Goal: Task Accomplishment & Management: Manage account settings

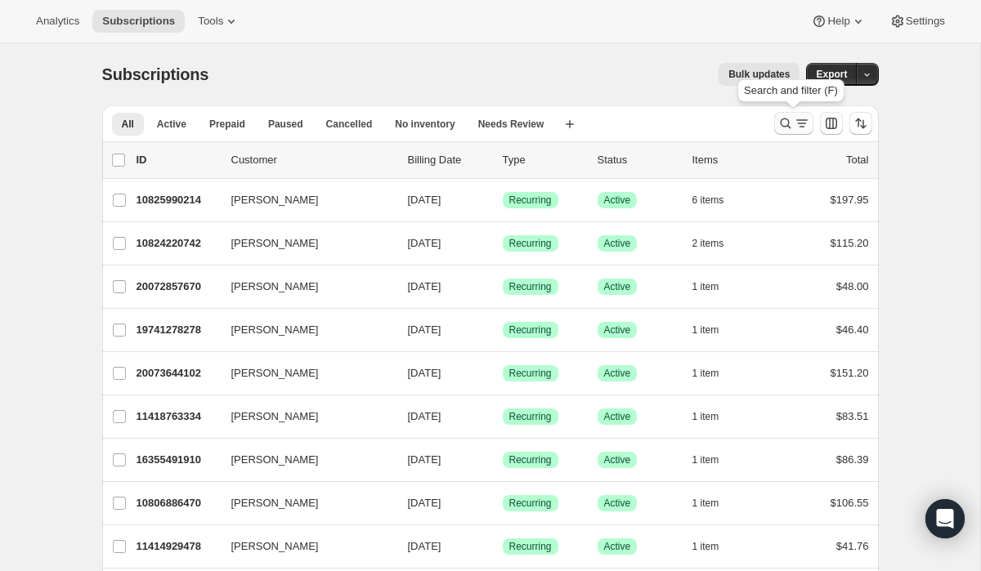
click at [785, 126] on icon "Search and filter results" at bounding box center [785, 123] width 16 height 16
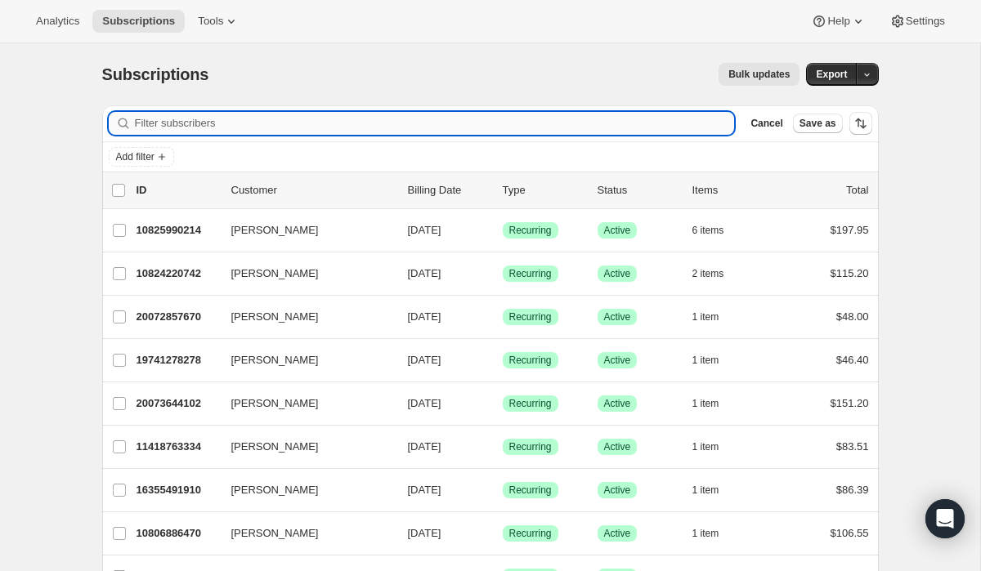
click at [547, 123] on input "Filter subscribers" at bounding box center [435, 123] width 600 height 23
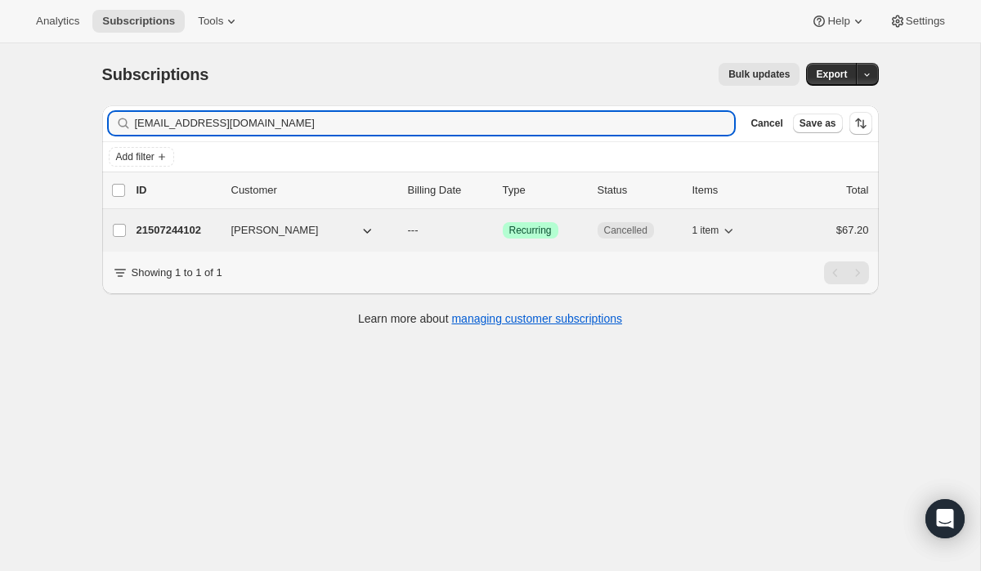
type input "[EMAIL_ADDRESS][DOMAIN_NAME]"
click at [206, 230] on p "21507244102" at bounding box center [177, 230] width 82 height 16
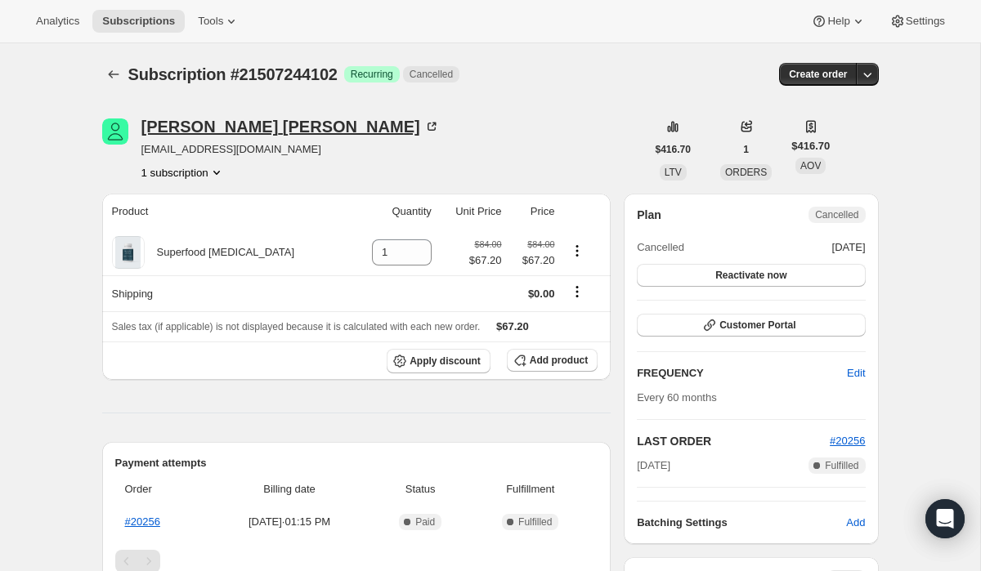
click at [204, 125] on div "[PERSON_NAME]" at bounding box center [290, 127] width 298 height 16
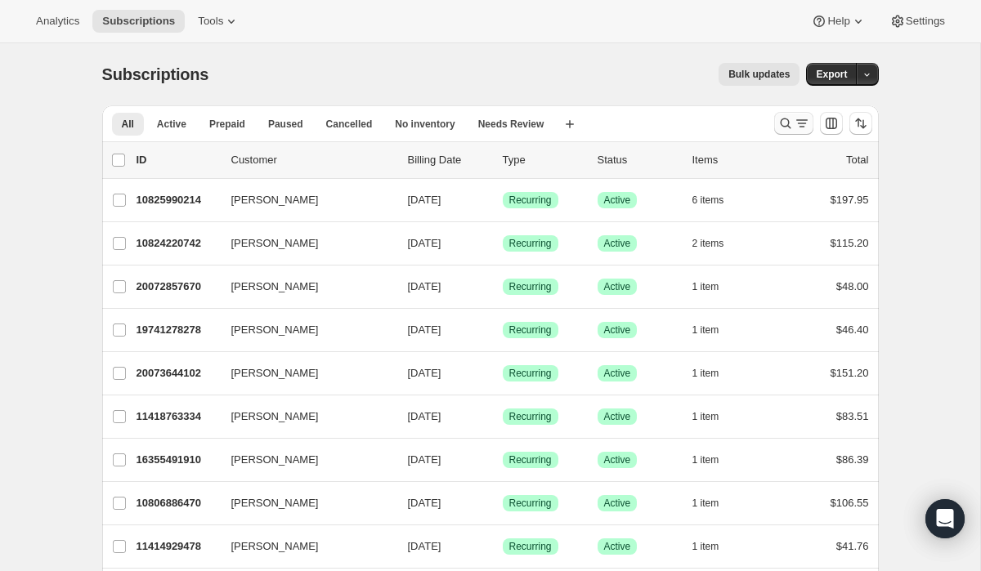
click at [784, 128] on icon "Search and filter results" at bounding box center [785, 123] width 16 height 16
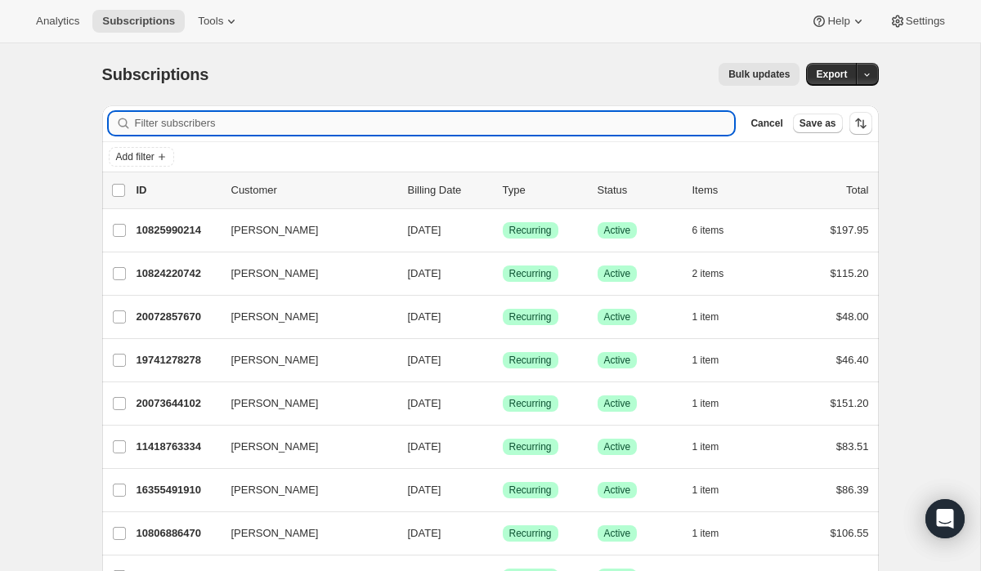
click at [614, 123] on input "Filter subscribers" at bounding box center [435, 123] width 600 height 23
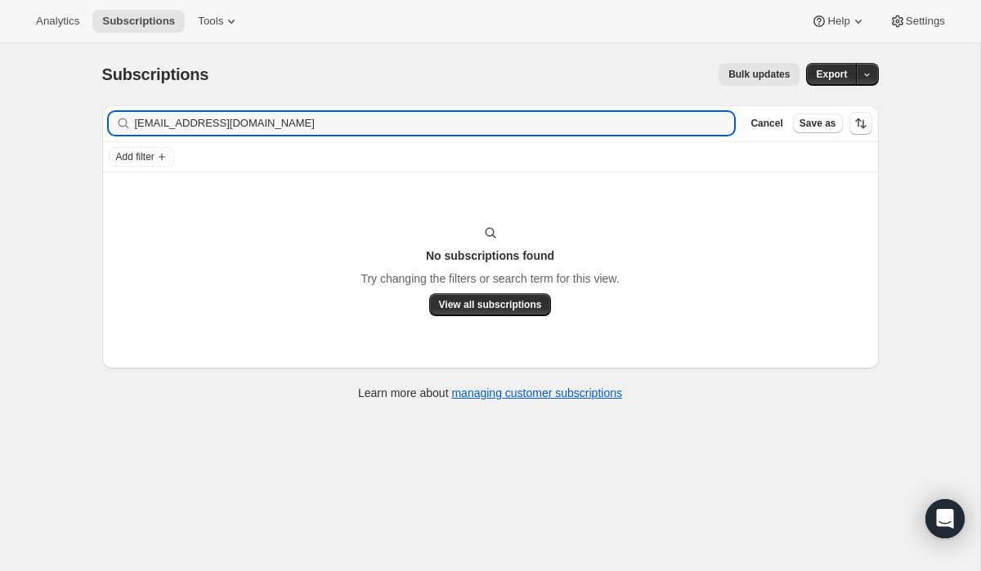
type input "[EMAIL_ADDRESS][DOMAIN_NAME]"
